Goal: Task Accomplishment & Management: Manage account settings

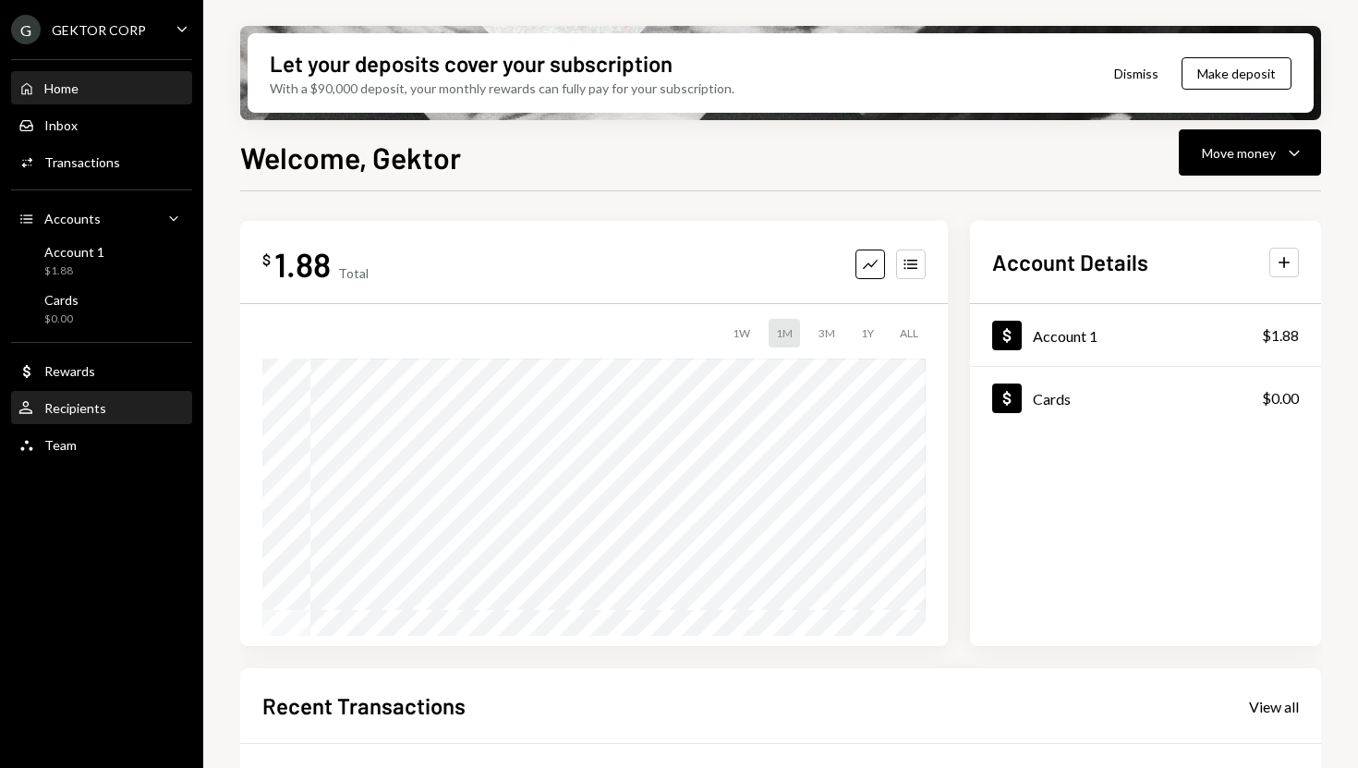
click at [127, 402] on div "User Recipients" at bounding box center [101, 408] width 166 height 17
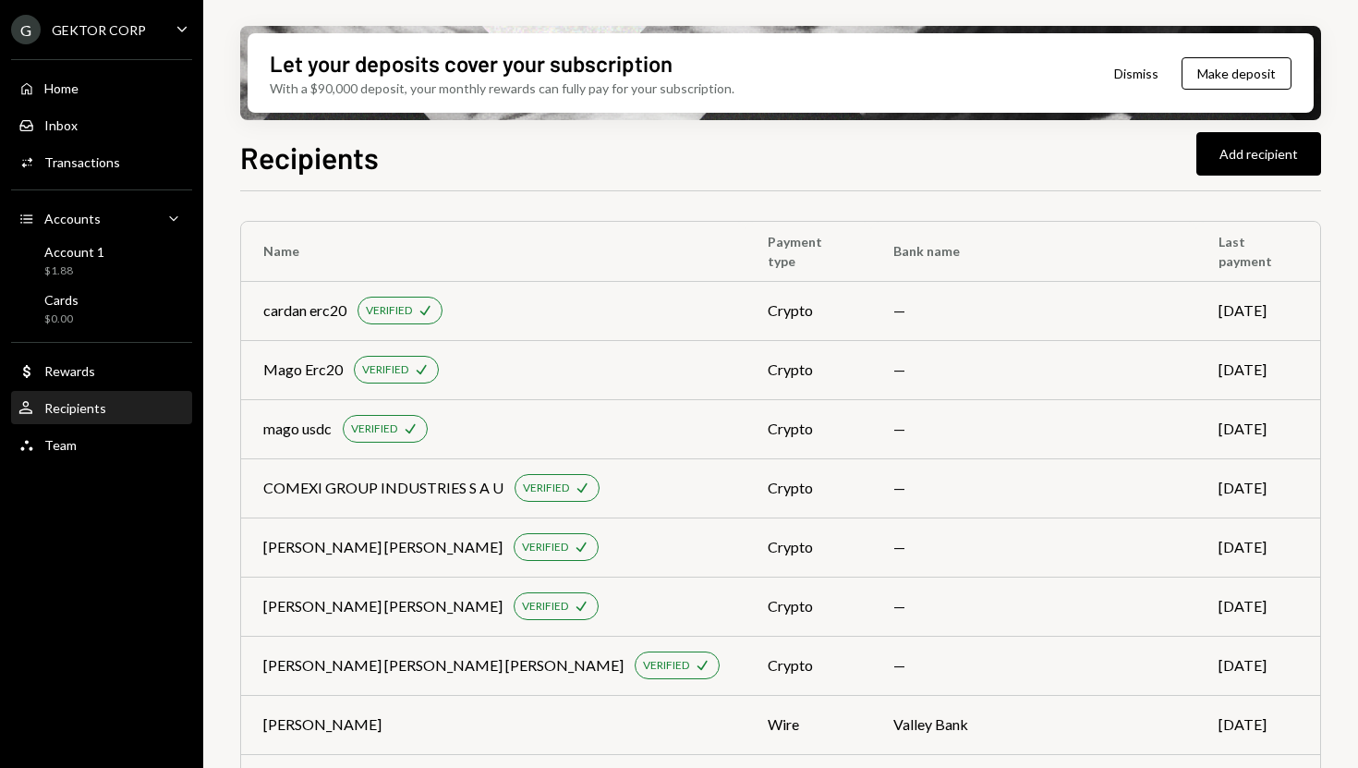
scroll to position [2539, 0]
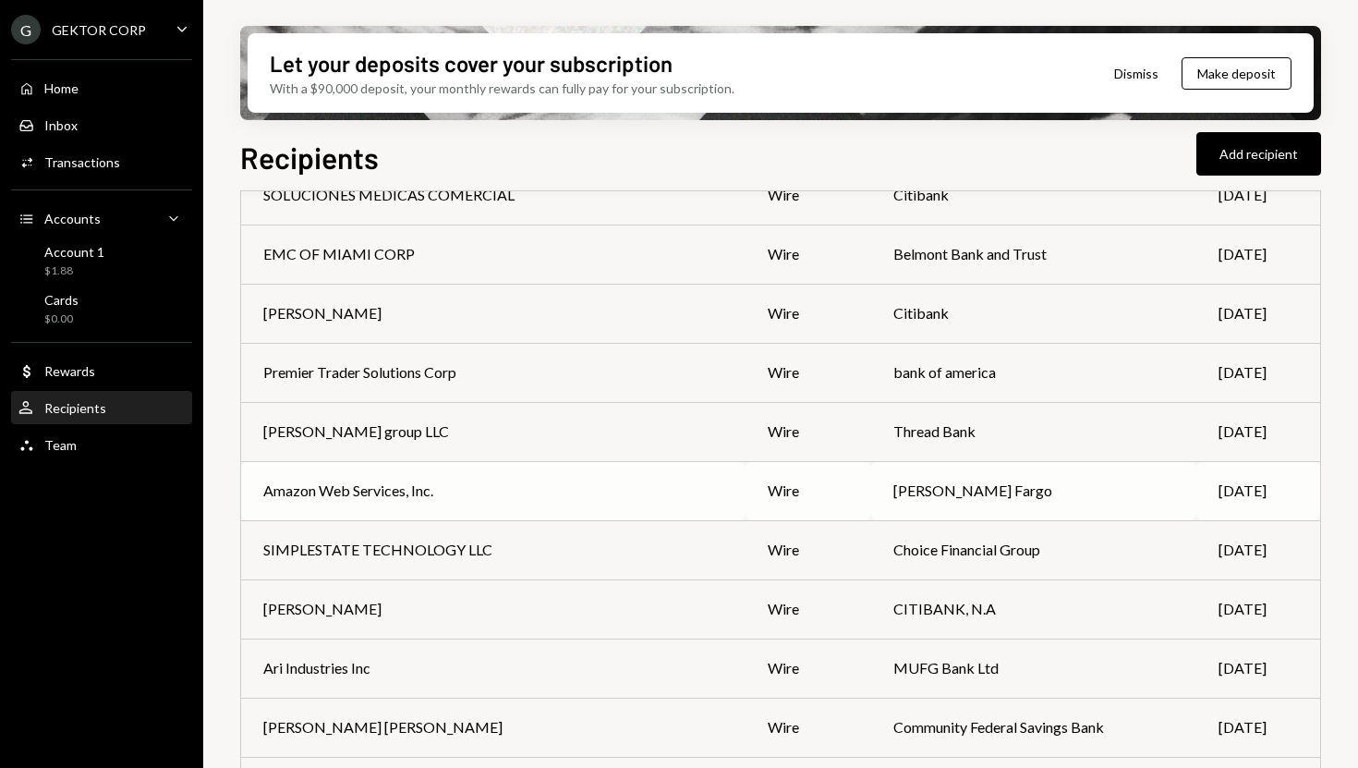
click at [530, 502] on td "Amazon Web Services, Inc." at bounding box center [493, 490] width 504 height 59
